Goal: Transaction & Acquisition: Obtain resource

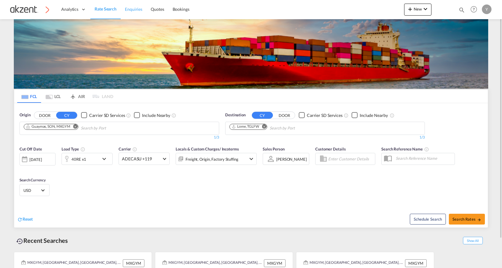
click at [126, 11] on span "Enquiries" at bounding box center [133, 9] width 17 height 5
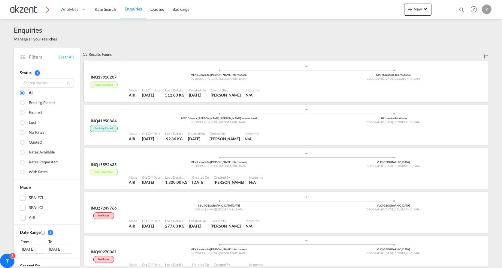
click at [338, 82] on div ".a{fill:#aaa8ad;} .a{fill:#aaa8ad;} MEX | Licenciado [PERSON_NAME] Internationa…" at bounding box center [306, 74] width 355 height 20
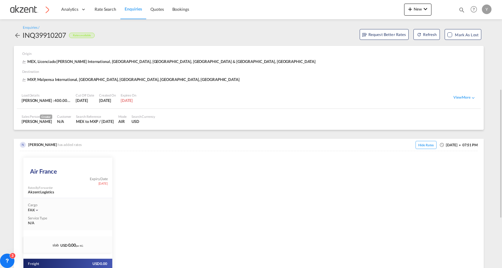
scroll to position [90, 0]
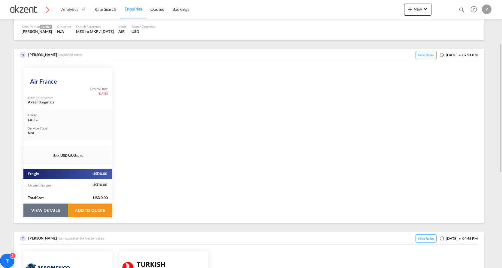
click at [36, 210] on button "VIEW DETAILS" at bounding box center [45, 211] width 44 height 14
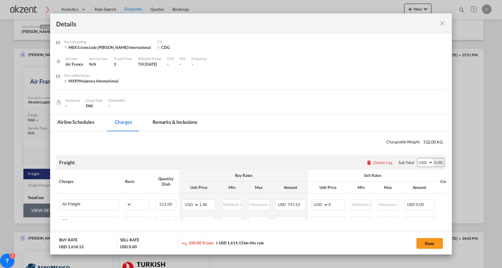
select select "chargeable_weight"
select select "per_hawb"
select select "per_awb"
select select "chargeable_weight"
select select "per_shipment"
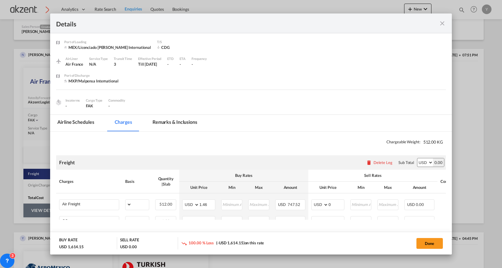
select select "per_awb"
select select "per_shipment"
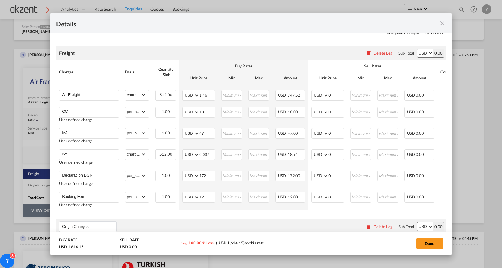
scroll to position [120, 0]
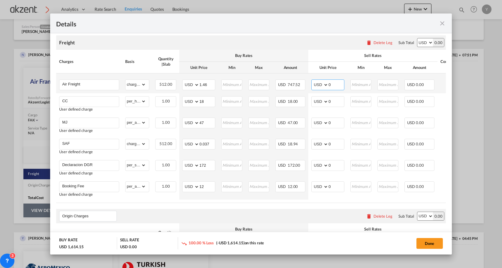
click at [339, 85] on input "0" at bounding box center [336, 84] width 16 height 9
type input "1.46"
click at [338, 144] on input "0" at bounding box center [336, 143] width 16 height 9
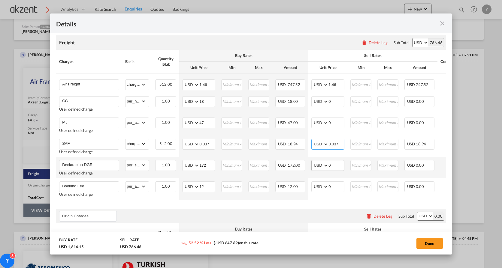
type input "0.037"
click at [335, 167] on input "0" at bounding box center [336, 165] width 16 height 9
type input "172"
click at [204, 185] on input "12" at bounding box center [207, 186] width 16 height 9
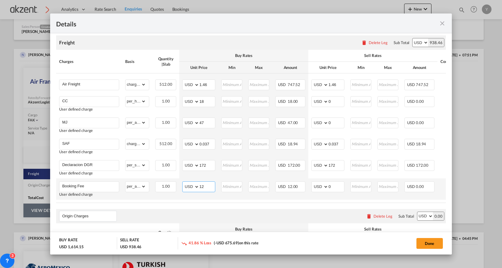
click at [204, 185] on input "12" at bounding box center [207, 186] width 16 height 9
type input "77"
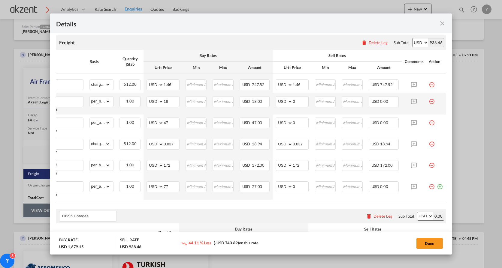
click at [429, 101] on md-icon "icon-minus-circle-outline red-400-fg pt-7" at bounding box center [432, 99] width 6 height 6
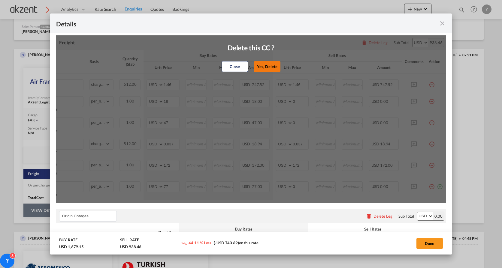
click at [277, 71] on button "Yes, Delete" at bounding box center [267, 66] width 26 height 11
type input "MJ"
select select "per_awb"
type input "47"
type input "SAF"
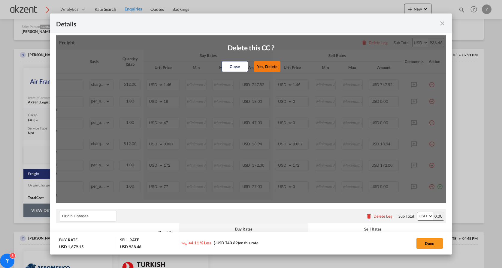
select select "chargeable_weight"
type input "0.037"
type input "Declaracion DGR"
select select "per_shipment"
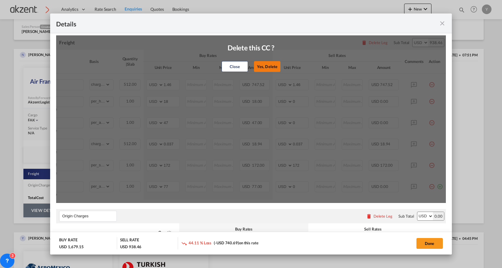
type input "172"
type input "Booking Fee"
select select "per_awb"
type input "77"
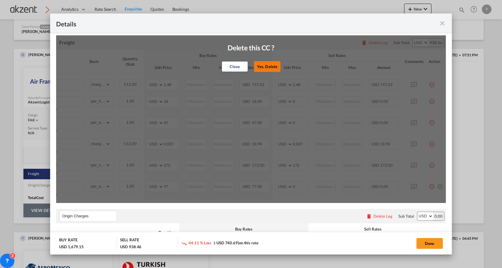
type input "0"
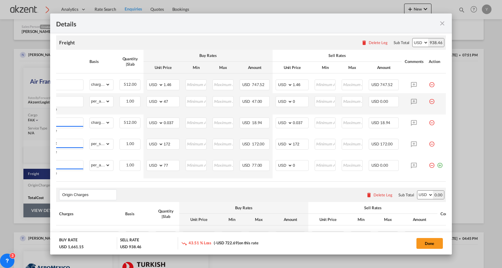
click at [429, 101] on md-icon "icon-minus-circle-outline red-400-fg pt-7" at bounding box center [432, 99] width 6 height 6
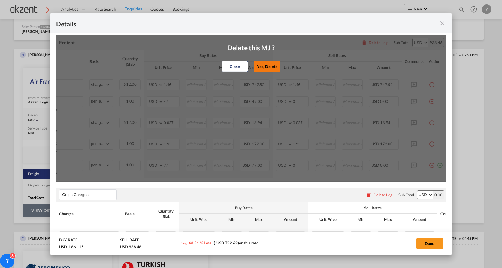
click at [270, 67] on button "Yes, Delete" at bounding box center [267, 66] width 26 height 11
type input "SAF"
select select "chargeable_weight"
type input "0.037"
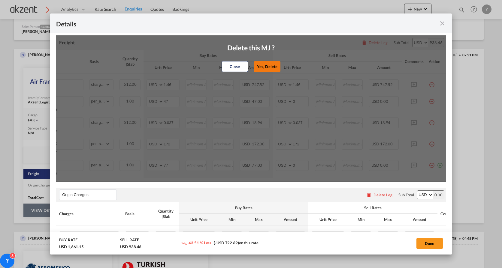
type input "Declaracion DGR"
select select "per_shipment"
type input "172"
type input "Booking Fee"
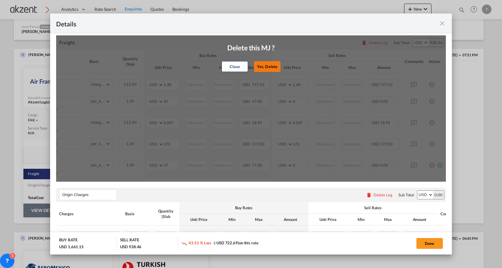
select select "per_awb"
type input "77"
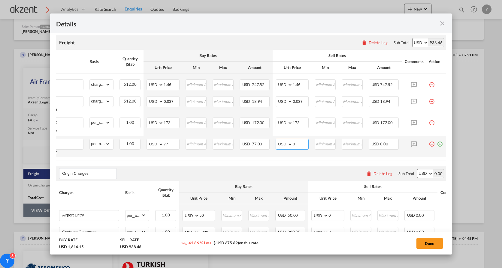
click at [294, 140] on input "0" at bounding box center [301, 143] width 16 height 9
type input "77"
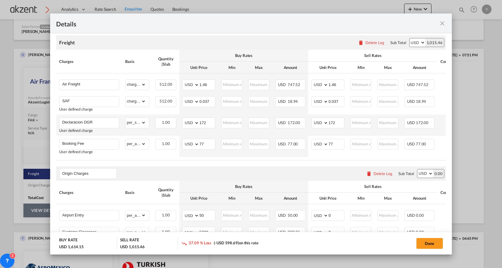
click at [93, 133] on td "Declaracion DGR User defined charge Please Enter Already Exists" at bounding box center [89, 125] width 66 height 21
click at [92, 139] on input "Booking Fee" at bounding box center [90, 143] width 57 height 9
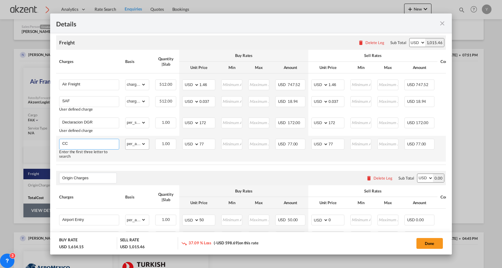
type input "CC"
click at [135, 144] on select "gross_weight volumetric_weight per_shipment per_bl per_km % on air freight per_…" at bounding box center [136, 144] width 20 height 10
click at [159, 157] on td "1.00 Please Enter Invalid Input" at bounding box center [165, 149] width 27 height 26
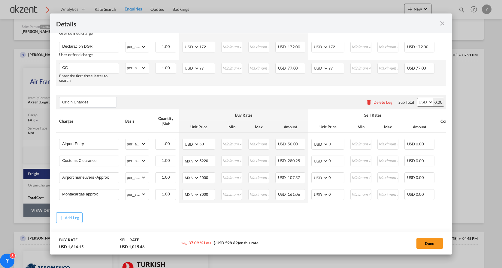
scroll to position [200, 0]
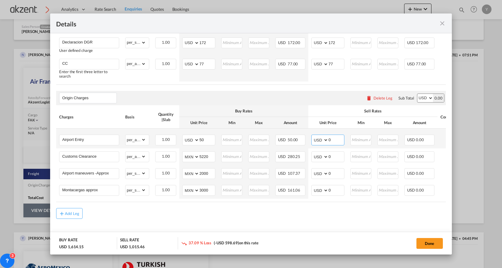
click at [338, 139] on input "0" at bounding box center [336, 139] width 16 height 9
type input "50"
click at [302, 216] on div "Add Leg" at bounding box center [251, 213] width 390 height 11
click at [337, 152] on input "0" at bounding box center [336, 156] width 16 height 9
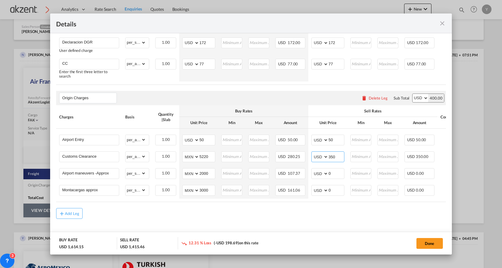
type input "350"
click at [309, 215] on div "Add Leg" at bounding box center [251, 213] width 390 height 11
click at [344, 172] on input "0" at bounding box center [336, 173] width 16 height 9
type input "160"
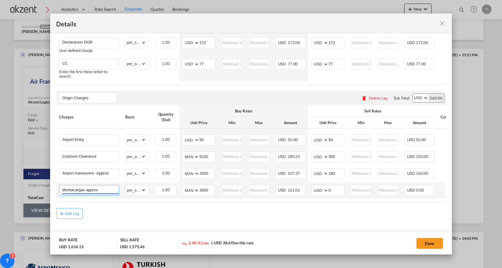
click at [74, 191] on input "Montacargas approx" at bounding box center [90, 190] width 57 height 9
type input "THC approx"
click at [332, 187] on input "0" at bounding box center [336, 190] width 16 height 9
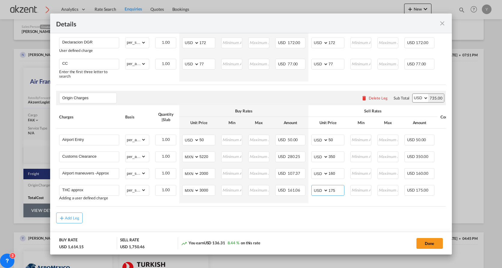
type input "175"
click at [315, 218] on div "Add Leg" at bounding box center [251, 218] width 390 height 11
click at [318, 85] on table "Charges Basis Quantity | Slab Buy Rates Sell Rates Comments Action Unit Price M…" at bounding box center [268, 27] width 425 height 115
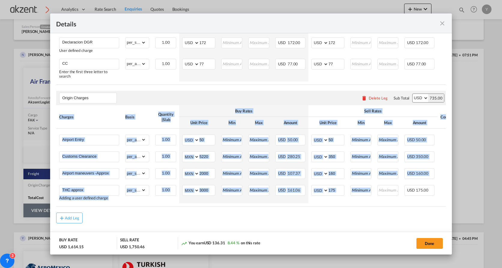
drag, startPoint x: 326, startPoint y: 206, endPoint x: 358, endPoint y: 204, distance: 31.6
click at [358, 85] on div "Charges Basis Quantity | Slab Buy Rates Sell Rates Comments Action Unit Price M…" at bounding box center [251, 27] width 390 height 115
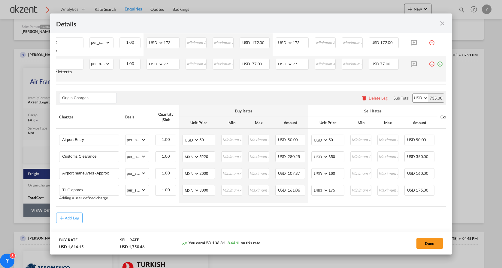
click at [437, 65] on md-icon "icon-plus-circle-outline green-400-fg" at bounding box center [440, 62] width 6 height 6
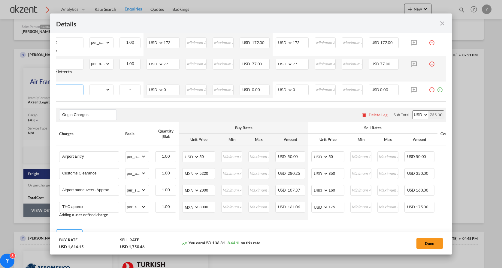
scroll to position [0, 6]
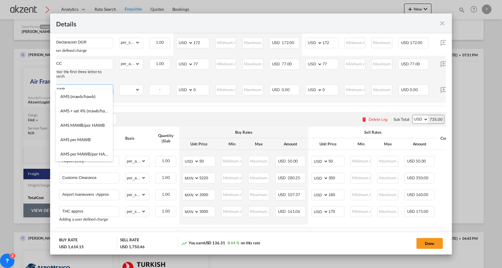
type input "AWB"
click at [132, 85] on select "gross_weight volumetric_weight per_shipment per_bl per_km % on air freight per_…" at bounding box center [130, 90] width 20 height 10
select select "per_awb"
click at [120, 85] on select "gross_weight volumetric_weight per_shipment per_bl per_km % on air freight per_…" at bounding box center [130, 90] width 20 height 10
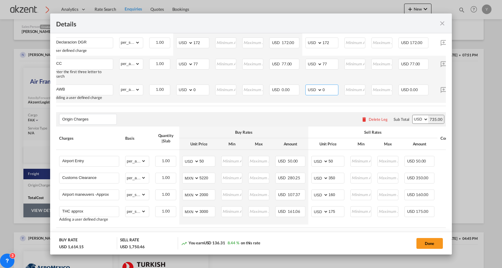
click at [330, 85] on input "0" at bounding box center [330, 89] width 16 height 9
type input "25"
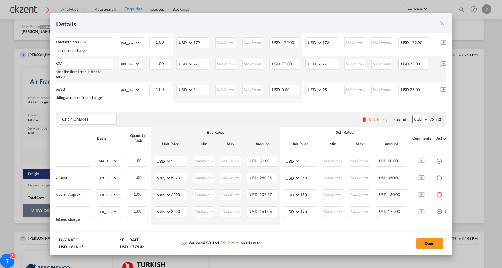
scroll to position [0, 40]
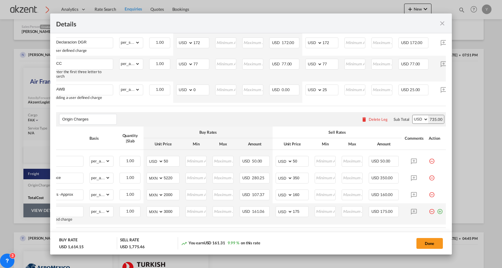
click at [437, 209] on md-icon "icon-plus-circle-outline green-400-fg" at bounding box center [440, 210] width 6 height 6
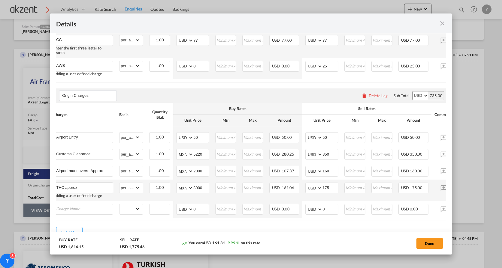
scroll to position [243, 0]
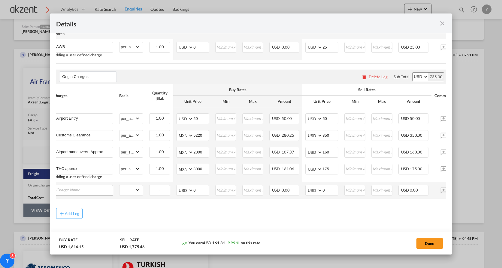
click at [72, 188] on input "Charge Name" at bounding box center [84, 190] width 57 height 9
type input "CAAT"
click at [130, 191] on select "gross_weight volumetric_weight per_shipment per_bl per_km per_hawb per_kg per_p…" at bounding box center [130, 191] width 20 height 10
select select "per_hawb"
click at [120, 186] on select "gross_weight volumetric_weight per_shipment per_bl per_km per_hawb per_kg per_p…" at bounding box center [130, 191] width 20 height 10
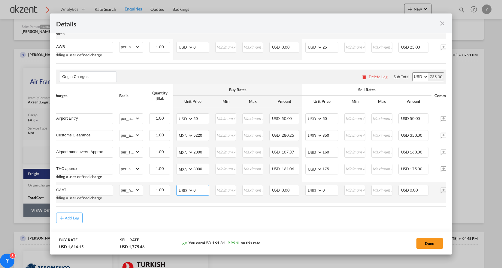
click at [197, 189] on input "0" at bounding box center [201, 190] width 16 height 9
click at [330, 187] on input "0" at bounding box center [330, 190] width 16 height 9
type input "35"
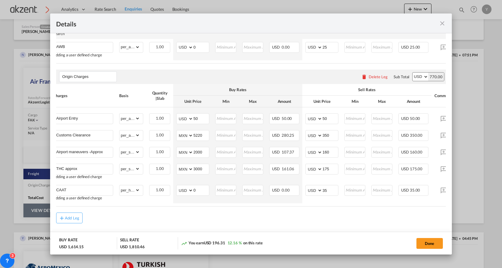
click at [307, 210] on air-lcl-rate-modification "Freight Please enter leg name Leg Name Already Exists Delete Leg Sub Total AED …" at bounding box center [251, 65] width 390 height 317
click at [182, 189] on select "AED AFN ALL AMD ANG AOA ARS AUD AWG AZN BAM BBD BDT BGN BHD BIF BMD BND [PERSON…" at bounding box center [185, 190] width 16 height 8
select select "string:MXN"
click at [177, 186] on select "AED AFN ALL AMD ANG AOA ARS AUD AWG AZN BAM BBD BDT BGN BHD BIF BMD BND [PERSON…" at bounding box center [185, 190] width 16 height 8
click at [200, 189] on input "0" at bounding box center [201, 190] width 16 height 9
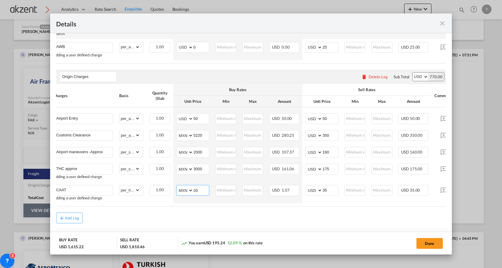
type input "20"
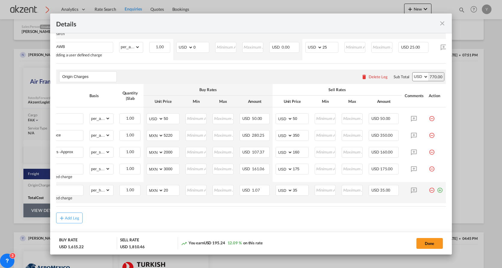
click at [437, 185] on md-icon "icon-plus-circle-outline green-400-fg" at bounding box center [440, 188] width 6 height 6
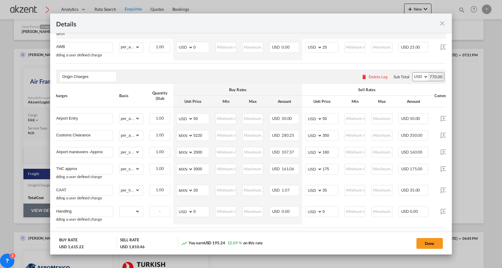
type input "Handling"
click at [127, 207] on select "gross_weight volumetric_weight per_shipment per_bl per_km per_hawb per_kg per_p…" at bounding box center [130, 212] width 20 height 10
select select "per_shipment"
click at [120, 207] on select "gross_weight volumetric_weight per_shipment per_bl per_km per_hawb per_kg per_p…" at bounding box center [130, 212] width 20 height 10
click at [327, 208] on input "0" at bounding box center [330, 211] width 16 height 9
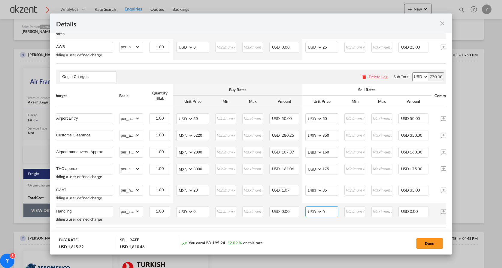
click at [327, 208] on input "0" at bounding box center [330, 211] width 16 height 9
type input "65"
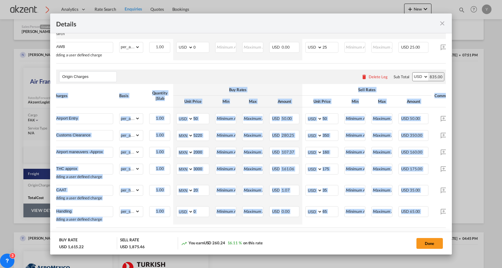
drag, startPoint x: 305, startPoint y: 227, endPoint x: 381, endPoint y: 228, distance: 76.0
click at [381, 228] on air-lcl-rate-modification "Freight Please enter leg name Leg Name Already Exists Delete Leg Sub Total AED …" at bounding box center [251, 76] width 390 height 338
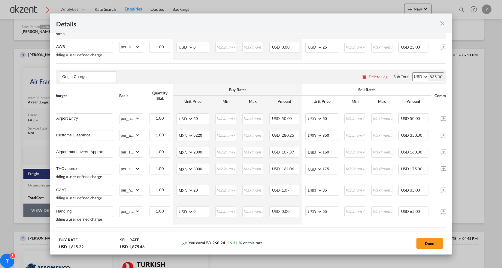
scroll to position [0, 40]
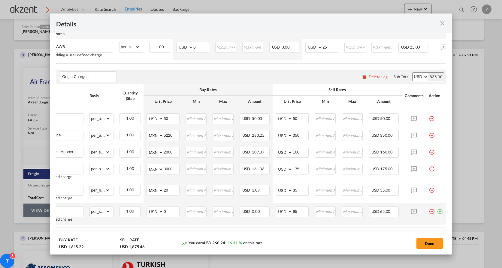
click at [437, 209] on md-icon "icon-plus-circle-outline green-400-fg" at bounding box center [440, 210] width 6 height 6
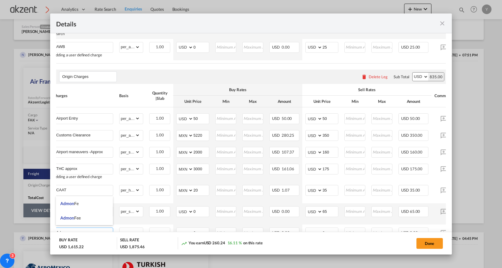
click at [86, 218] on li "Admon Fee" at bounding box center [84, 218] width 57 height 14
type input "Admon Fee"
click at [132, 228] on select "gross_weight volumetric_weight per_shipment per_bl per_km per_hawb per_kg per_p…" at bounding box center [130, 233] width 20 height 10
select select "per_shipment"
click at [120, 228] on select "gross_weight volumetric_weight per_shipment per_bl per_km per_hawb per_kg per_p…" at bounding box center [130, 233] width 20 height 10
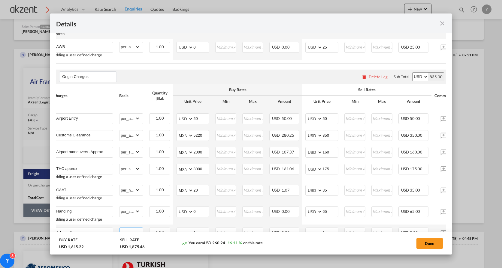
scroll to position [286, 0]
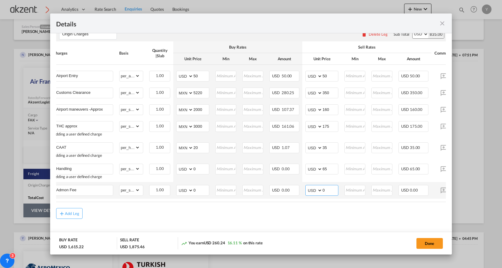
click at [326, 187] on input "0" at bounding box center [330, 190] width 16 height 9
type input "65"
click at [319, 215] on div "Add Leg" at bounding box center [251, 213] width 390 height 11
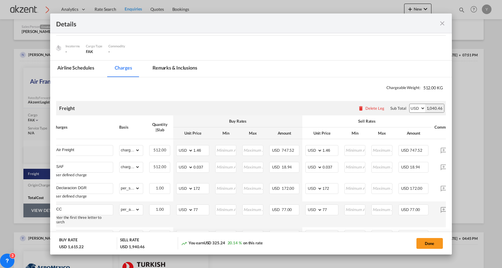
scroll to position [0, 0]
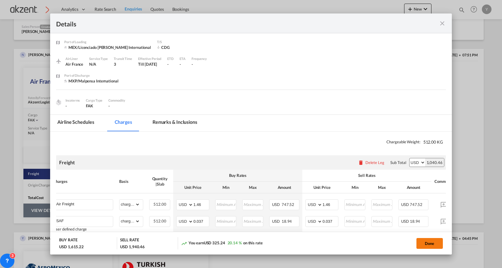
click at [417, 242] on button "Done" at bounding box center [429, 243] width 26 height 11
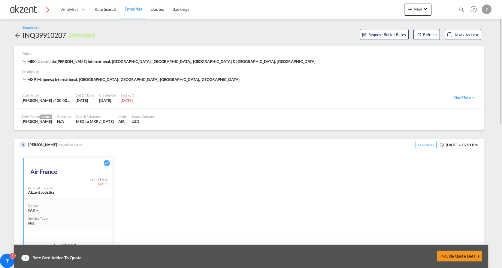
click at [38, 36] on div "INQ39910207" at bounding box center [45, 35] width 44 height 10
copy div "INQ39910207"
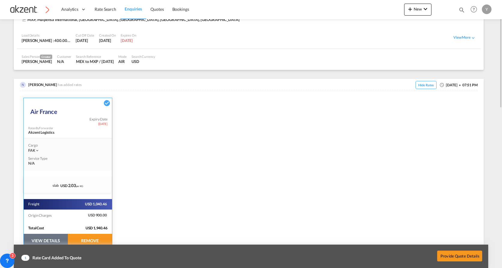
scroll to position [120, 0]
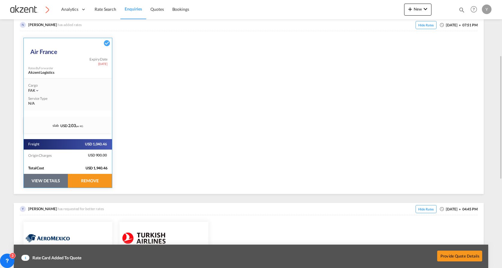
click at [55, 182] on button "VIEW DETAILS" at bounding box center [46, 181] width 44 height 14
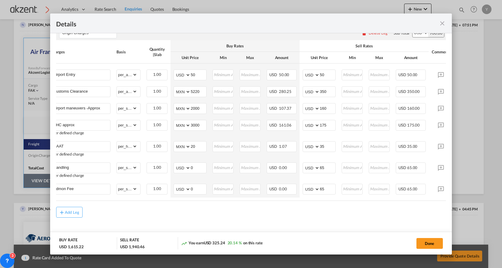
scroll to position [0, 40]
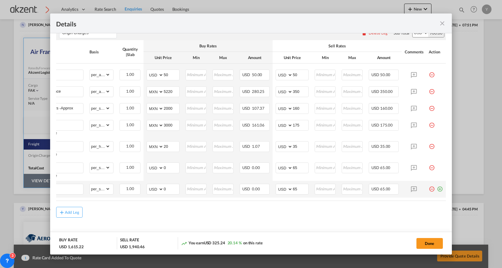
click at [437, 190] on md-icon "icon-plus-circle-outline green-400-fg" at bounding box center [440, 187] width 6 height 6
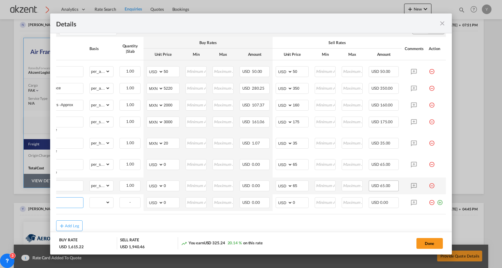
scroll to position [0, 6]
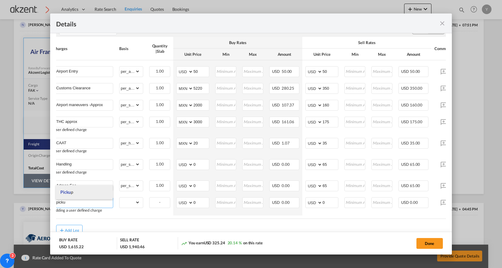
click at [80, 193] on li "Picku p" at bounding box center [84, 192] width 57 height 14
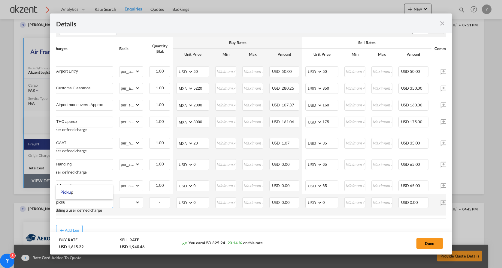
type input "Pickup"
click at [125, 205] on select "gross_weight volumetric_weight per_shipment per_bl per_km per_hawb per_kg per_p…" at bounding box center [130, 203] width 20 height 10
select select "per_shipment"
click at [120, 200] on select "gross_weight volumetric_weight per_shipment per_bl per_km per_hawb per_kg per_p…" at bounding box center [130, 203] width 20 height 10
click at [183, 205] on select "AED AFN ALL AMD ANG AOA ARS AUD AWG AZN BAM BBD BDT BGN BHD BIF BMD BND [PERSON…" at bounding box center [185, 203] width 16 height 8
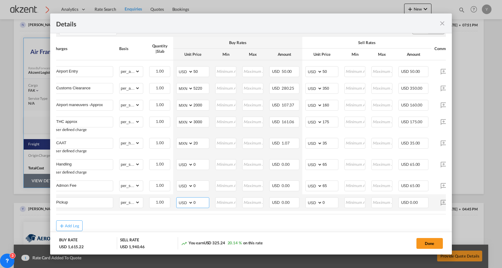
select select "string:MXN"
click at [177, 201] on select "AED AFN ALL AMD ANG AOA ARS AUD AWG AZN BAM BBD BDT BGN BHD BIF BMD BND [PERSON…" at bounding box center [185, 203] width 16 height 8
click at [198, 206] on input "0" at bounding box center [201, 202] width 16 height 9
type input "13200"
click at [324, 203] on input "0" at bounding box center [330, 202] width 16 height 9
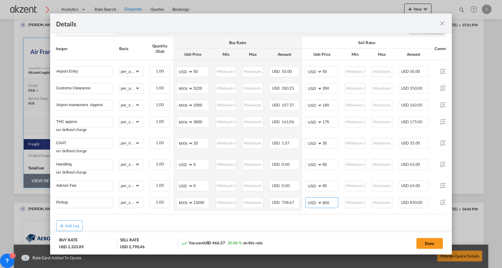
type input "850"
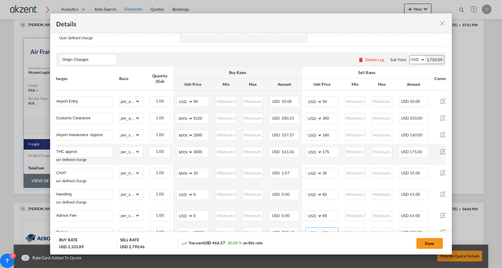
scroll to position [302, 0]
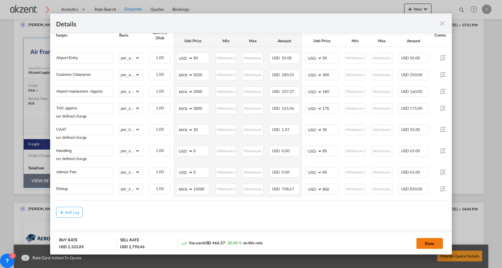
click at [420, 243] on button "Done" at bounding box center [429, 243] width 26 height 11
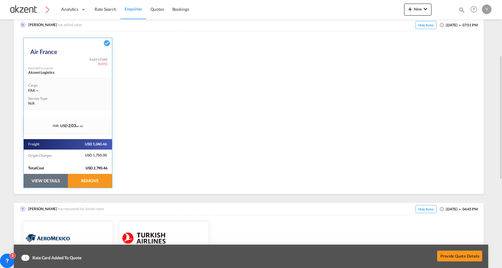
click at [56, 183] on button "VIEW DETAILS" at bounding box center [46, 181] width 44 height 14
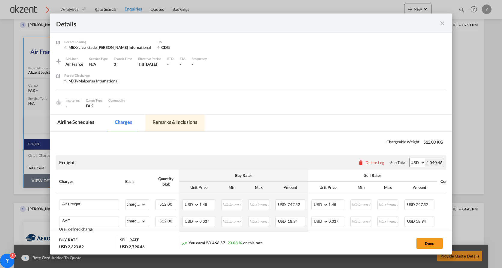
click at [164, 123] on md-tab-item "Remarks & Inclusions" at bounding box center [174, 123] width 59 height 17
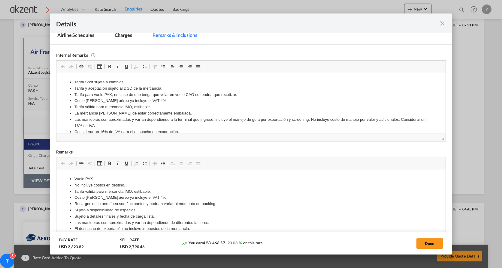
scroll to position [90, 0]
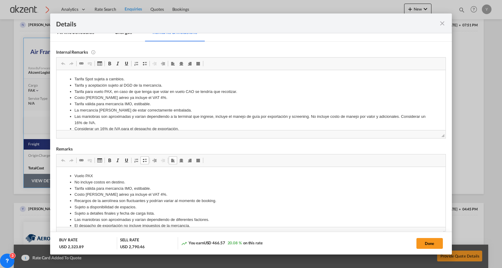
drag, startPoint x: 145, startPoint y: 194, endPoint x: 81, endPoint y: 193, distance: 64.6
click at [84, 193] on li "Costo [PERSON_NAME] aéreo ya incluye el VAT 4%." at bounding box center [250, 195] width 353 height 6
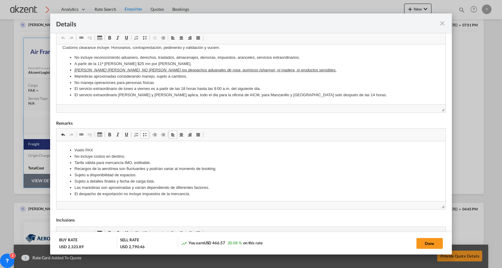
scroll to position [150, 0]
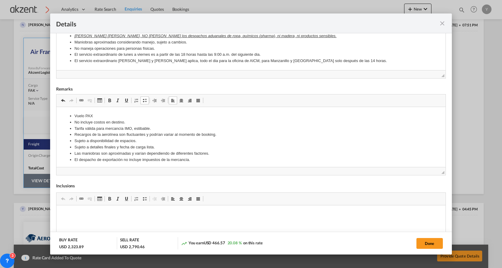
click at [230, 157] on html "Vuelo PAX No incluye costos en destino. Tarifa válida para mercancía IMO, estib…" at bounding box center [250, 138] width 389 height 62
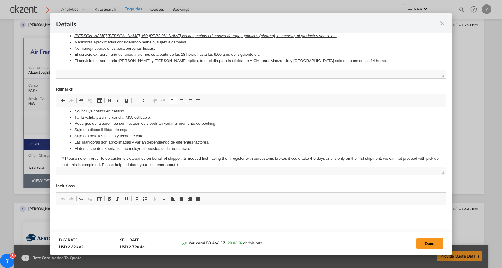
scroll to position [0, 0]
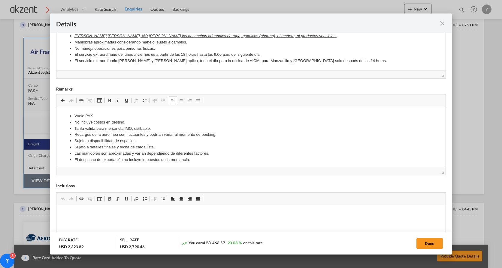
click at [204, 164] on body "Vuelo PAX No incluye costos en destino. Tarifa válida para mercancía IMO, estib…" at bounding box center [250, 146] width 377 height 66
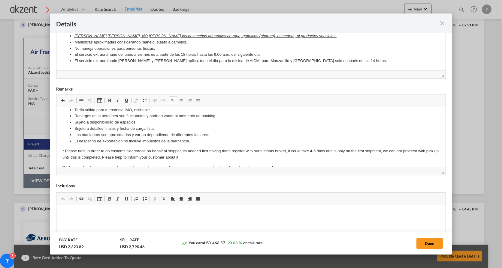
scroll to position [5, 0]
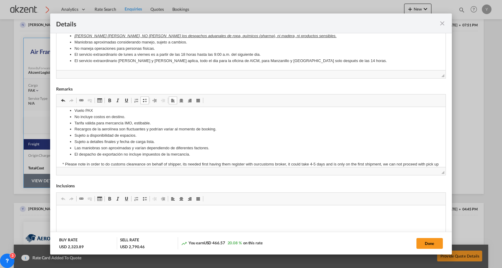
click at [282, 167] on span "◢" at bounding box center [250, 171] width 389 height 8
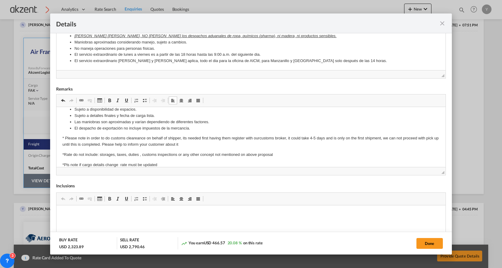
scroll to position [0, 0]
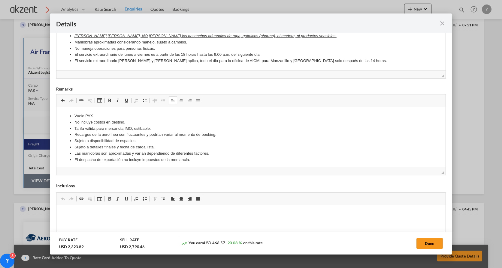
click at [192, 160] on li "El despacho de exportación no incluye impuestos de la mercancía." at bounding box center [250, 160] width 353 height 6
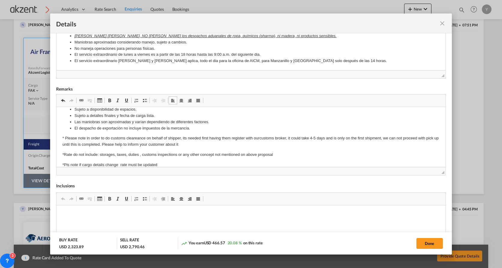
scroll to position [42, 0]
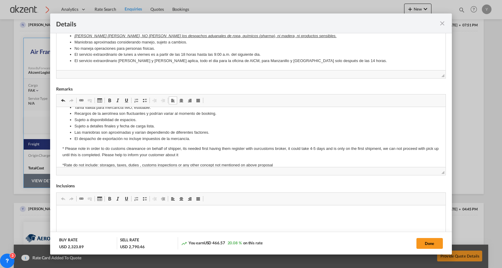
click at [192, 157] on body "Vuelo PAX No incluye costos en destino. Tarifa válida para mercancía IMO, estib…" at bounding box center [250, 140] width 377 height 97
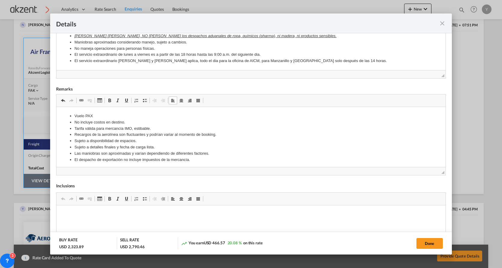
scroll to position [2, 0]
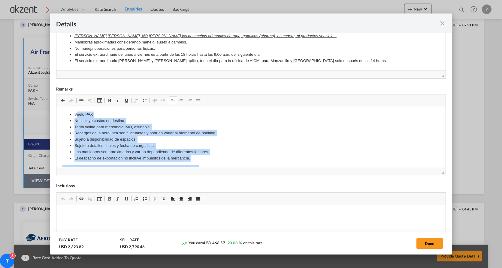
drag, startPoint x: 198, startPoint y: 163, endPoint x: 76, endPoint y: 114, distance: 131.5
click at [76, 114] on body "Vuelo PAX No incluye costos en destino. Tarifa válida para mercancía IMO, estib…" at bounding box center [250, 164] width 377 height 107
click at [195, 163] on body "Vuelo PAX No incluye costos en destino. Tarifa válida para mercancía IMO, estib…" at bounding box center [250, 164] width 377 height 107
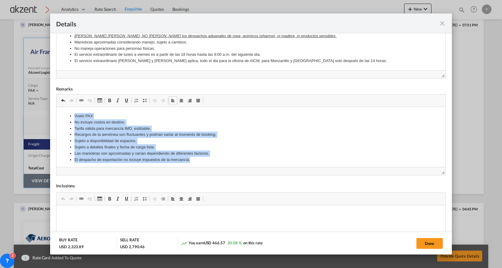
drag, startPoint x: 190, startPoint y: 157, endPoint x: 75, endPoint y: 110, distance: 124.5
click at [75, 110] on html "Vuelo PAX No incluye costos en destino. Tarifa válida para mercancía IMO, estib…" at bounding box center [250, 166] width 389 height 119
copy ul "Vuelo PAX No incluye costos en destino. Tarifa válida para mercancía IMO, estib…"
drag, startPoint x: 194, startPoint y: 162, endPoint x: 65, endPoint y: 104, distance: 141.6
click at [65, 107] on html "Vuelo PAX No incluye costos en destino. Tarifa válida para mercancía IMO, estib…" at bounding box center [250, 166] width 389 height 119
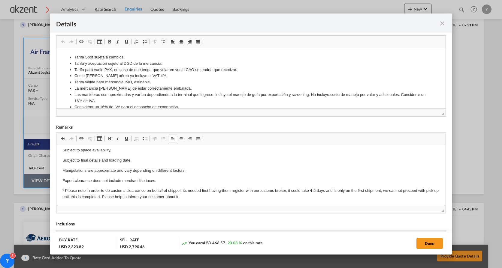
scroll to position [112, 0]
click at [107, 56] on li "Tarifa Spot sujeta a cambios." at bounding box center [250, 57] width 353 height 6
copy li "Tarifa Spot sujeta a cambios."
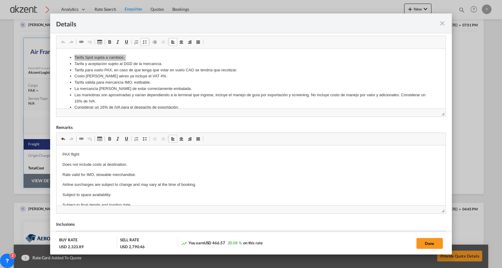
click at [65, 192] on p "Subject to space availability." at bounding box center [250, 195] width 377 height 6
click at [89, 154] on p "PAX flight" at bounding box center [250, 154] width 377 height 6
click at [137, 164] on p "Does not include costs at destination." at bounding box center [250, 165] width 377 height 6
click at [102, 157] on p "PAX flight" at bounding box center [250, 154] width 377 height 6
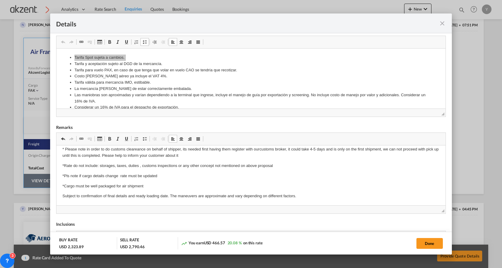
scroll to position [86, 0]
click at [425, 238] on button "Done" at bounding box center [429, 243] width 26 height 11
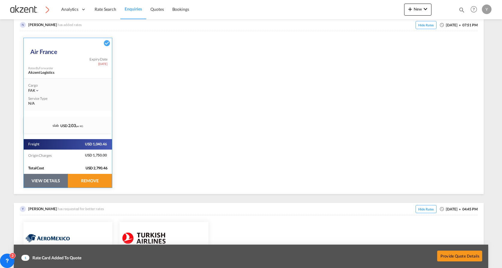
scroll to position [0, 0]
click at [453, 252] on button "Provide Quote Details" at bounding box center [459, 256] width 45 height 11
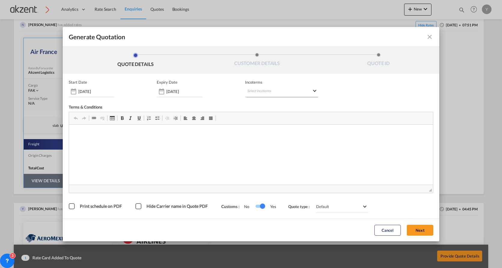
click at [258, 92] on md-select "Select Incoterms CPT - export Carrier Paid to EXW - import Ex Works CFR - impor…" at bounding box center [281, 91] width 73 height 11
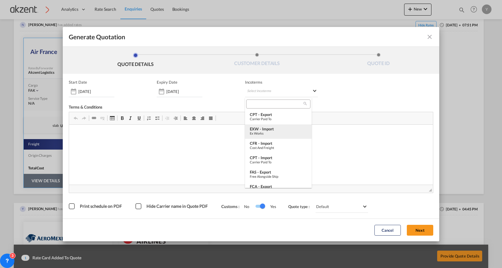
click at [265, 132] on div "Ex Works" at bounding box center [278, 134] width 57 height 4
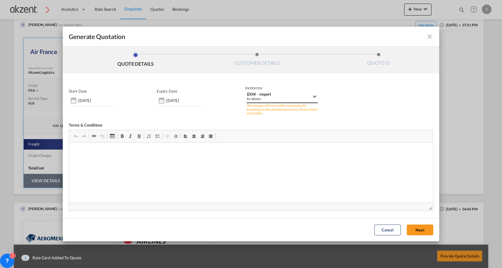
scroll to position [18, 0]
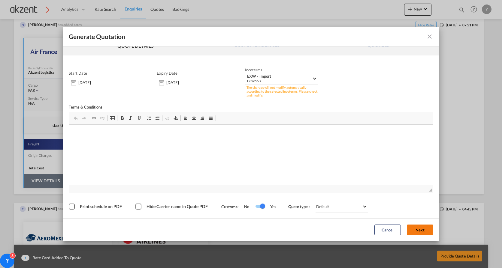
click at [414, 231] on button "Next" at bounding box center [420, 230] width 26 height 11
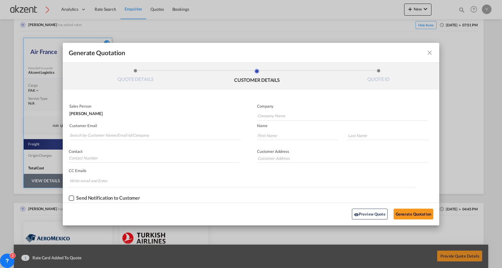
scroll to position [0, 0]
click at [293, 115] on input "Company Name" at bounding box center [342, 116] width 170 height 9
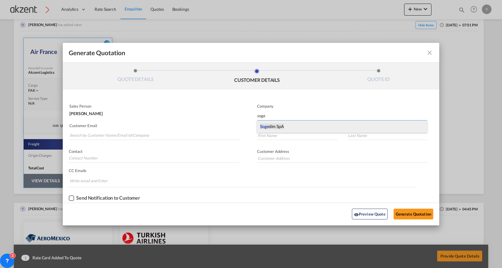
click at [271, 125] on span "Soge dim SpA" at bounding box center [272, 127] width 24 height 6
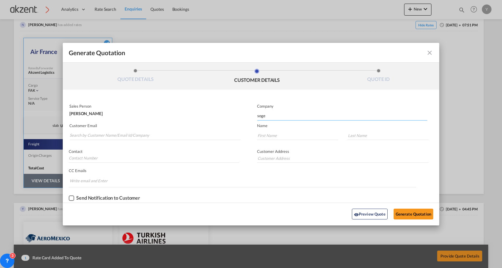
type input "Sogedim SpA"
type input "[STREET_ADDRESS][PERSON_NAME]"
click at [277, 141] on md-input-container "Generate QuotationQUOTE ..." at bounding box center [295, 137] width 88 height 13
click at [277, 137] on input "Generate QuotationQUOTE ..." at bounding box center [297, 135] width 81 height 9
click at [285, 135] on input "Generate QuotationQUOTE ..." at bounding box center [297, 135] width 81 height 9
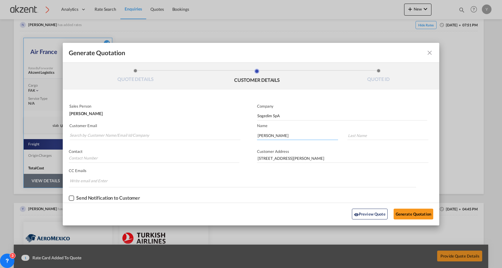
type input "[PERSON_NAME]"
type input "Antierio Amarante"
type input "3386569531"
click at [112, 132] on input "Search by Customer Name/Email Id/Company" at bounding box center [155, 135] width 171 height 9
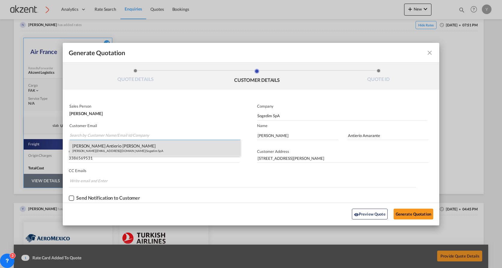
click at [107, 150] on div "[PERSON_NAME] Antierio Amarante [EMAIL_ADDRESS][DOMAIN_NAME] | Sogedim SpA" at bounding box center [154, 148] width 171 height 16
type input "[PERSON_NAME][EMAIL_ADDRESS][DOMAIN_NAME]"
type input "[PHONE_NUMBER]"
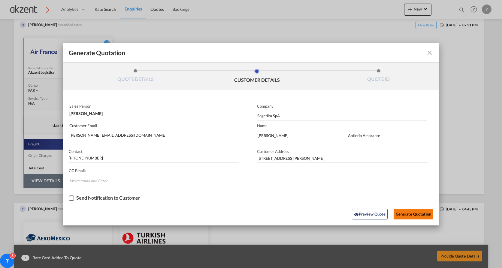
click at [423, 211] on button "Generate Quotation" at bounding box center [414, 214] width 40 height 11
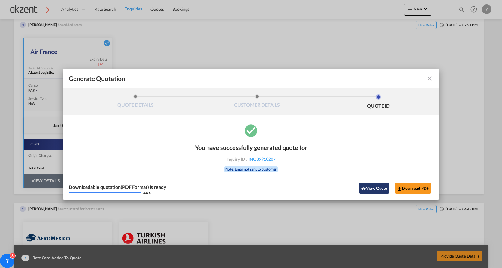
click at [373, 188] on button "View Quote" at bounding box center [374, 188] width 30 height 11
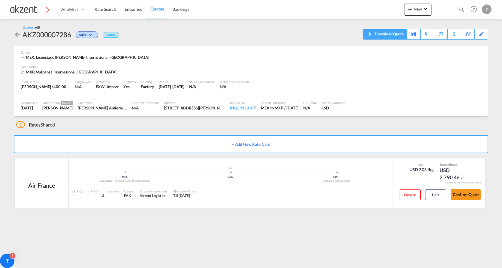
click at [395, 37] on div "Download Quote" at bounding box center [388, 34] width 31 height 10
click at [49, 37] on div "AKZ000007286" at bounding box center [47, 35] width 49 height 10
copy div "AKZ000007286"
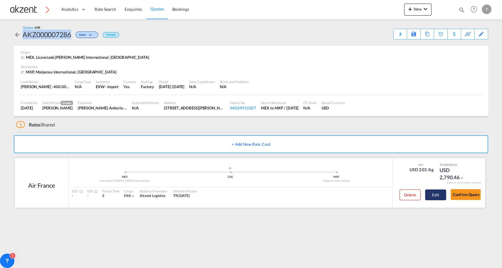
click at [446, 194] on button "Edit" at bounding box center [435, 195] width 21 height 11
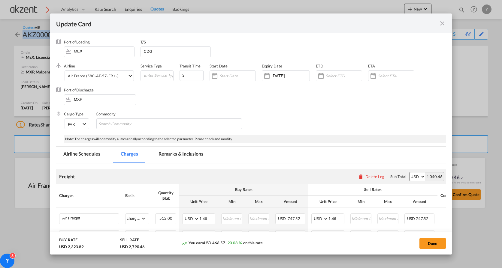
scroll to position [180, 0]
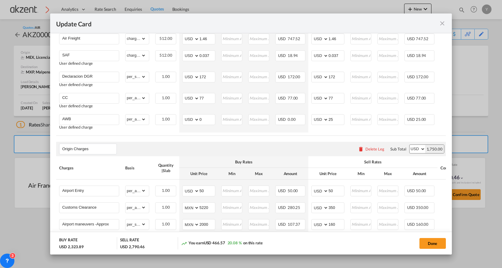
drag, startPoint x: 443, startPoint y: 23, endPoint x: 308, endPoint y: 2, distance: 136.7
click at [443, 23] on md-icon "icon-close fg-AAA8AD m-0 pointer" at bounding box center [442, 23] width 7 height 7
